Goal: Transaction & Acquisition: Purchase product/service

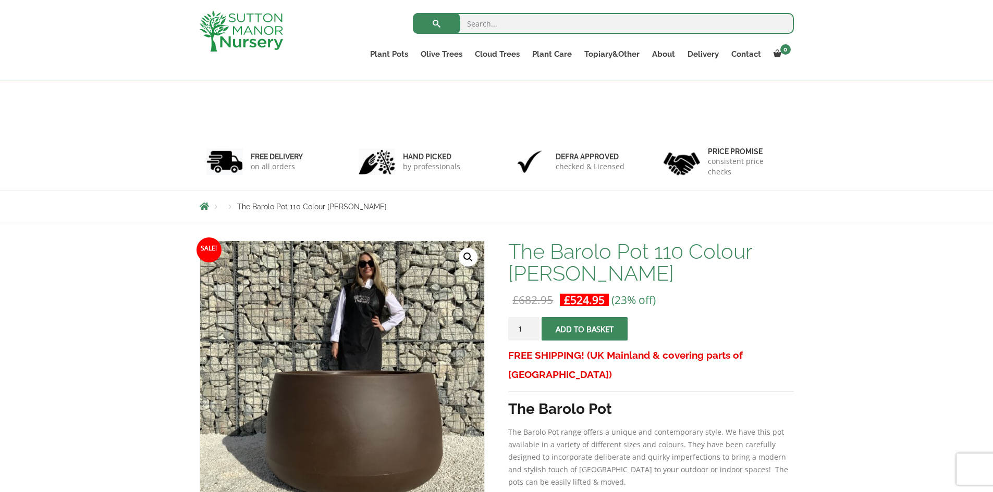
scroll to position [208, 0]
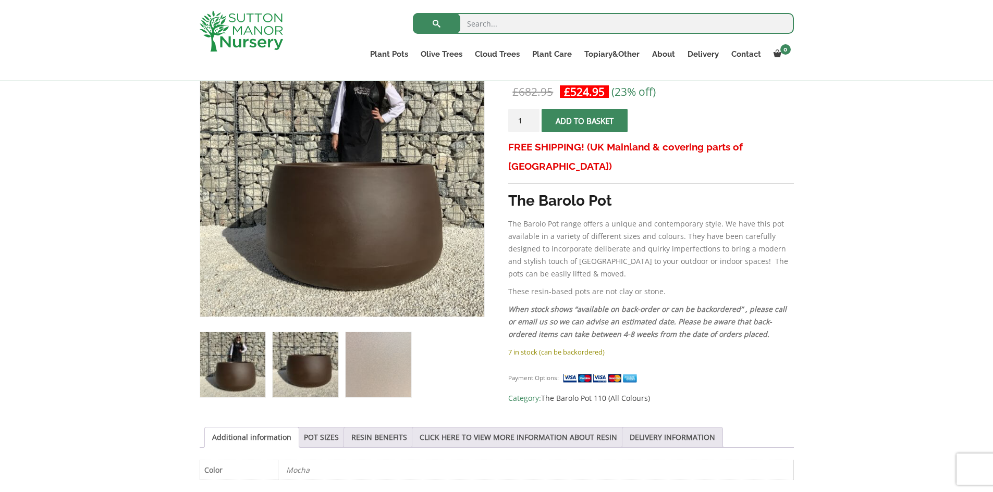
click at [310, 364] on img at bounding box center [305, 364] width 65 height 65
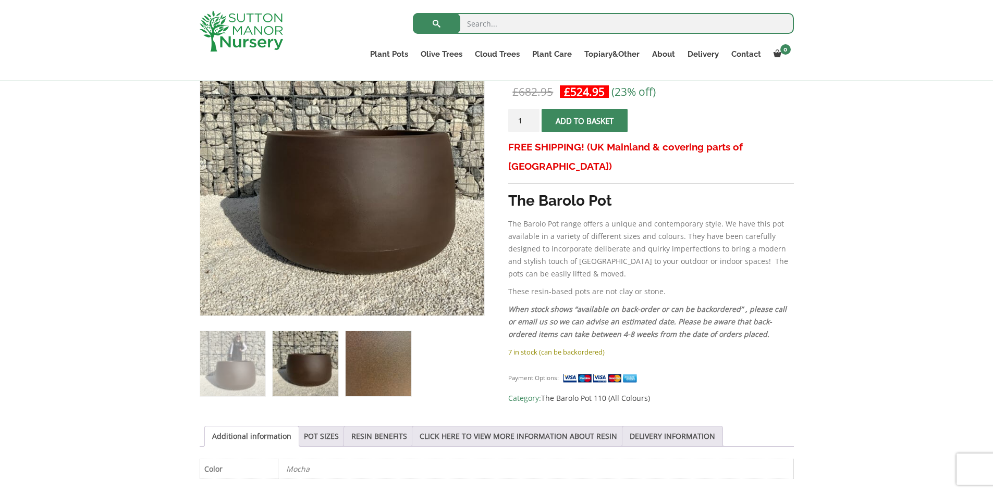
click at [401, 363] on img at bounding box center [377, 363] width 65 height 65
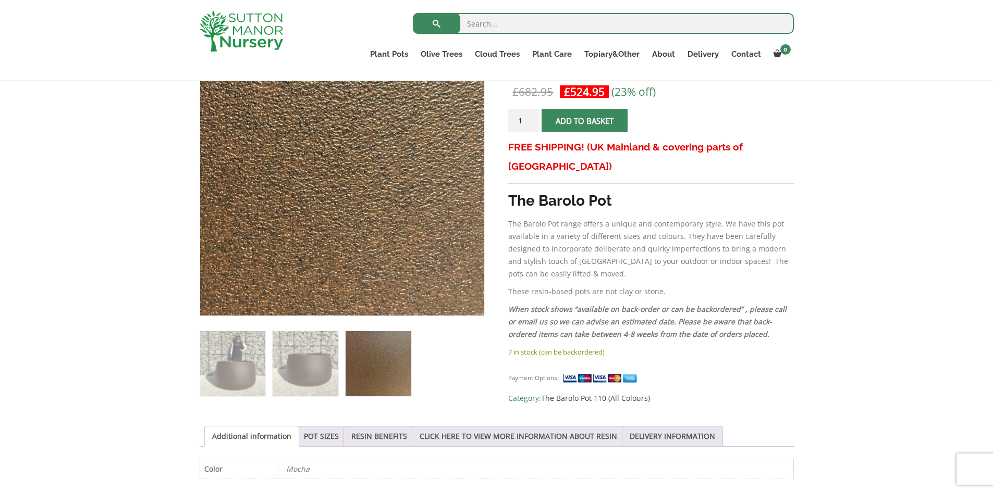
click at [428, 219] on img at bounding box center [269, 137] width 521 height 521
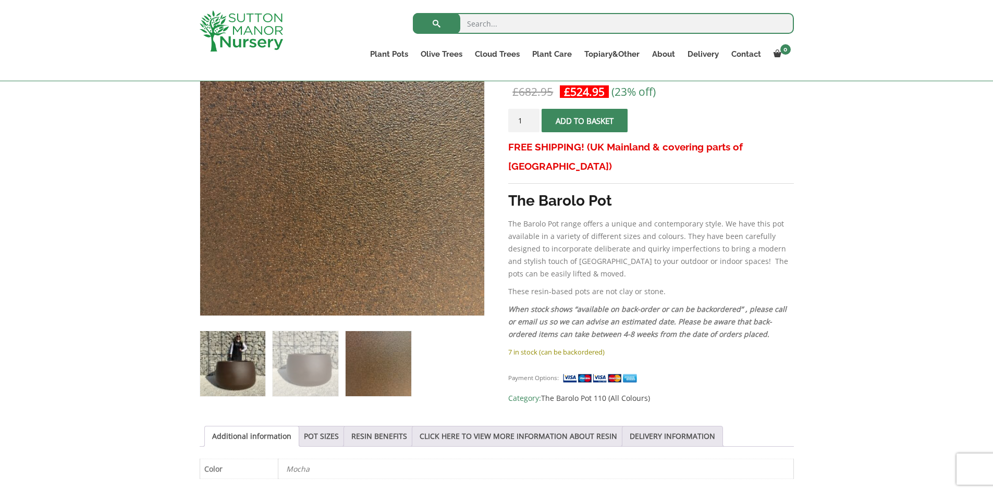
click at [245, 353] on img at bounding box center [232, 363] width 65 height 65
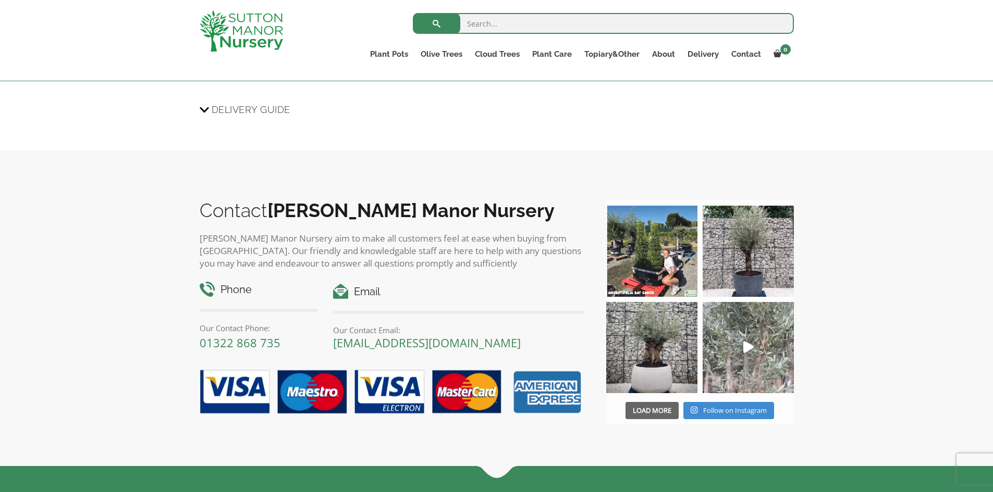
scroll to position [886, 0]
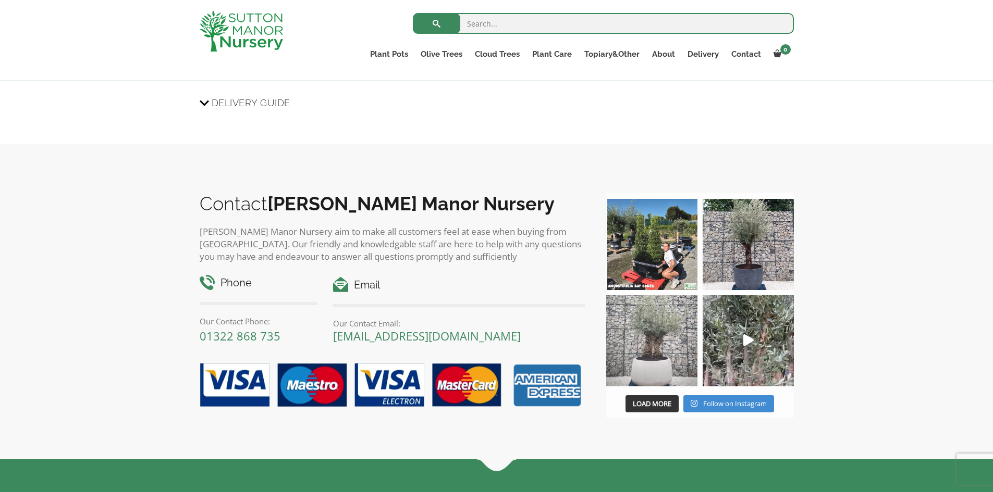
click at [645, 358] on img at bounding box center [651, 340] width 91 height 91
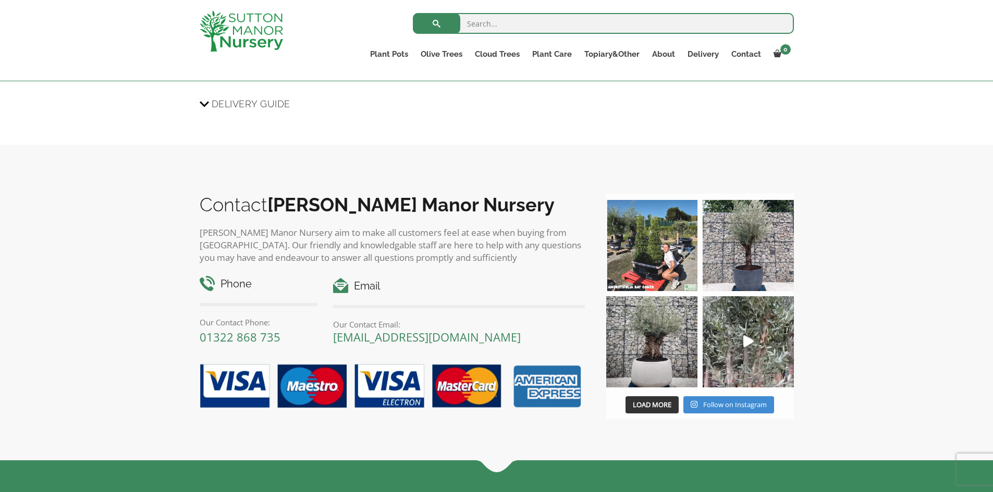
scroll to position [887, 0]
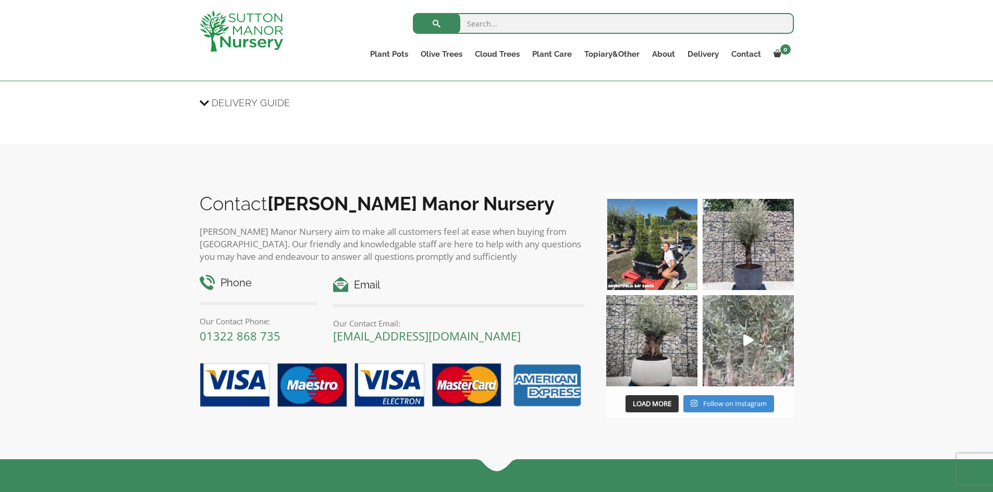
click at [740, 338] on img at bounding box center [747, 340] width 91 height 91
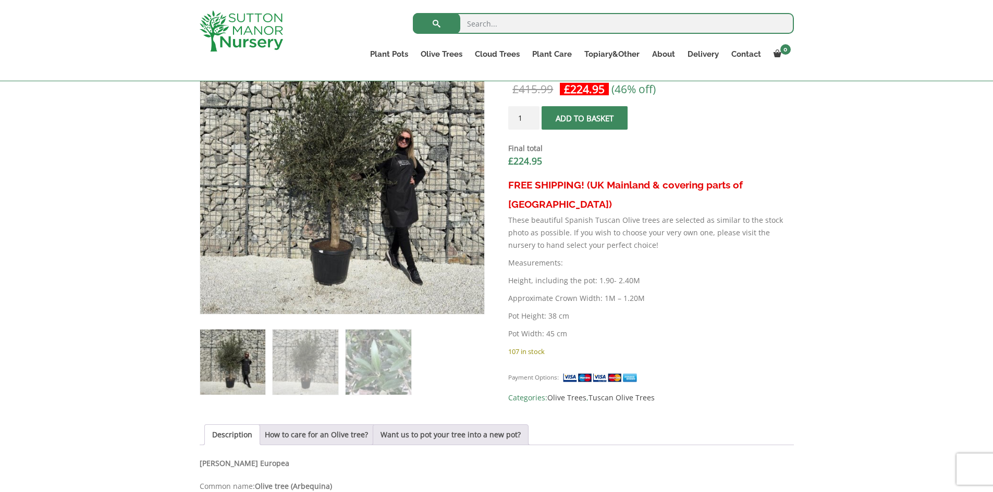
scroll to position [417, 0]
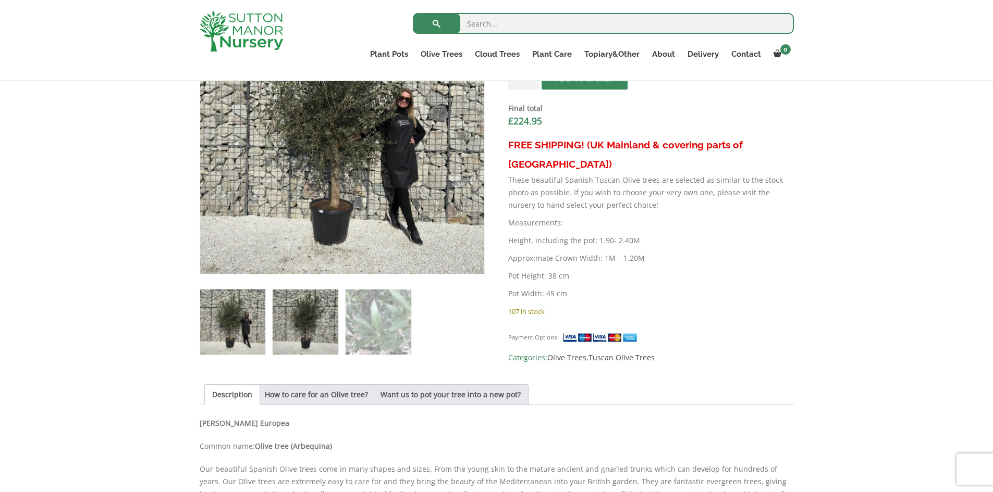
click at [316, 323] on img at bounding box center [305, 322] width 65 height 65
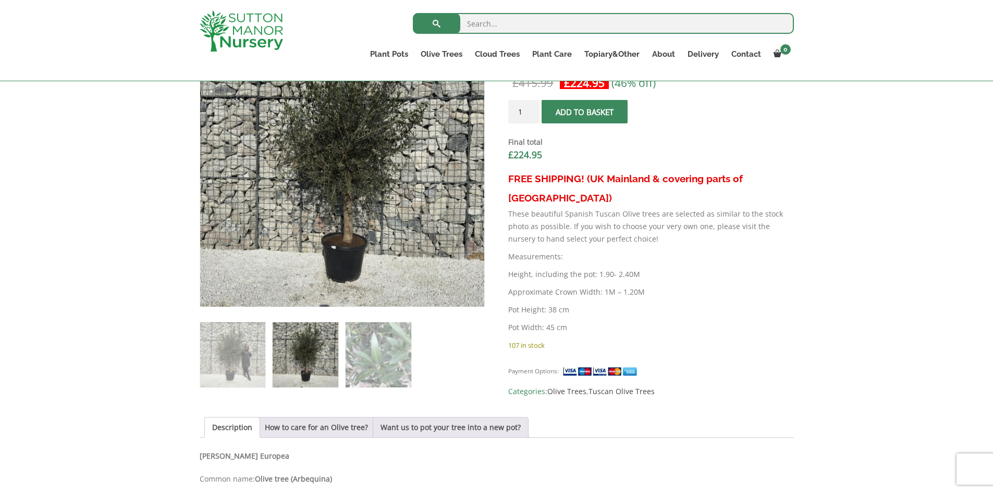
scroll to position [365, 0]
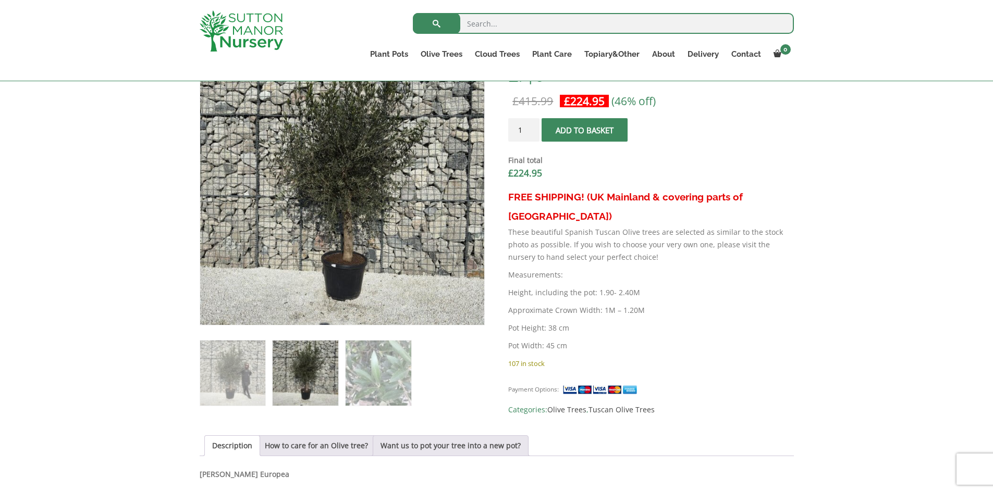
click at [377, 322] on img at bounding box center [460, 302] width 521 height 521
click at [370, 359] on img at bounding box center [377, 373] width 65 height 65
